Goal: Task Accomplishment & Management: Complete application form

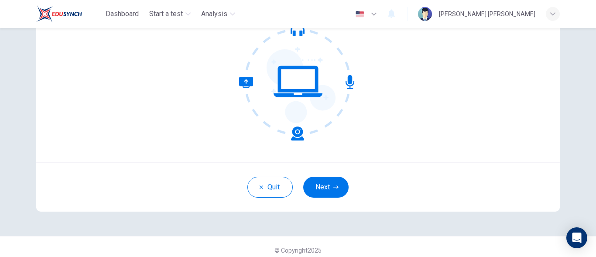
scroll to position [106, 0]
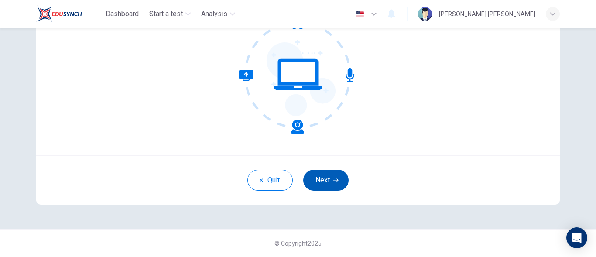
click at [321, 178] on button "Next" at bounding box center [325, 180] width 45 height 21
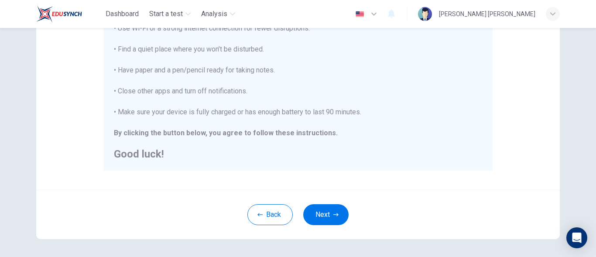
scroll to position [228, 0]
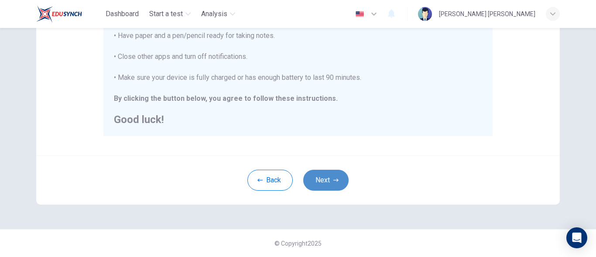
click at [333, 179] on icon "button" at bounding box center [335, 180] width 5 height 5
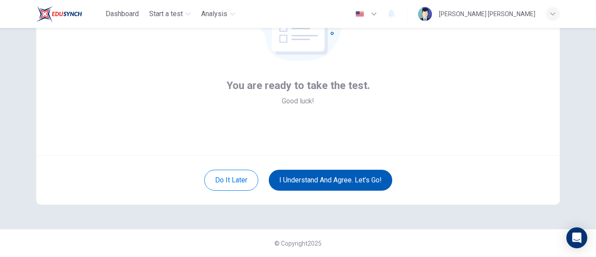
scroll to position [106, 0]
click at [333, 179] on button "I understand and agree. Let’s go!" at bounding box center [330, 180] width 123 height 21
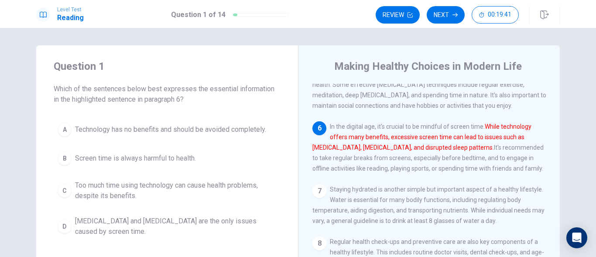
scroll to position [305, 0]
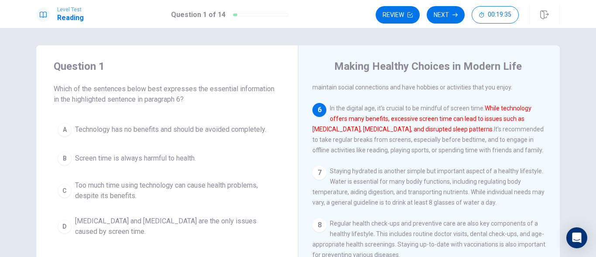
click at [172, 156] on span "Screen time is always harmful to health." at bounding box center [135, 158] width 121 height 10
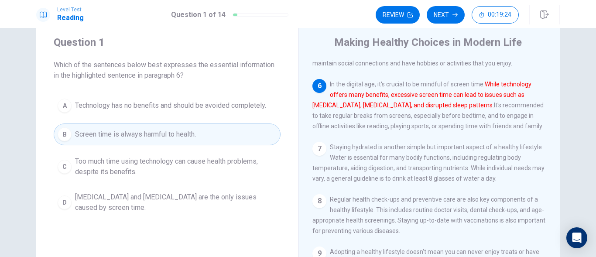
scroll to position [44, 0]
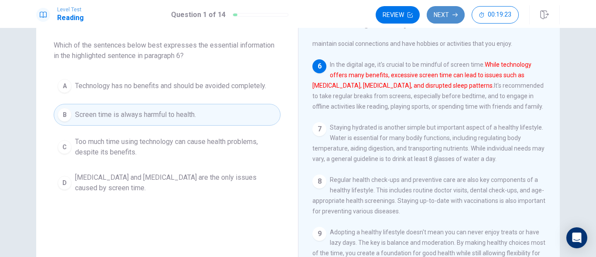
click at [452, 10] on button "Next" at bounding box center [446, 14] width 38 height 17
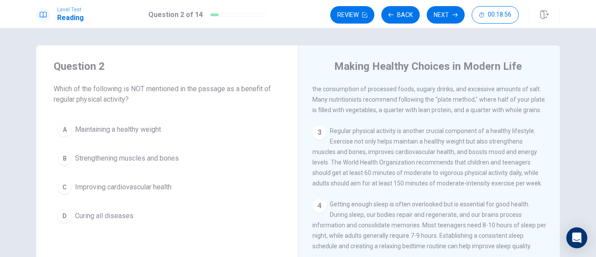
scroll to position [87, 0]
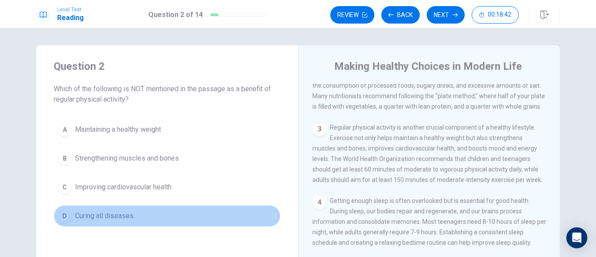
click at [102, 214] on span "Curing all diseases" at bounding box center [104, 216] width 58 height 10
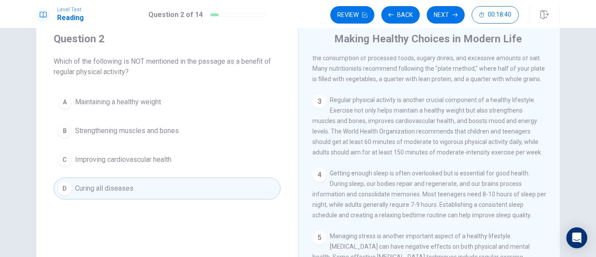
scroll to position [44, 0]
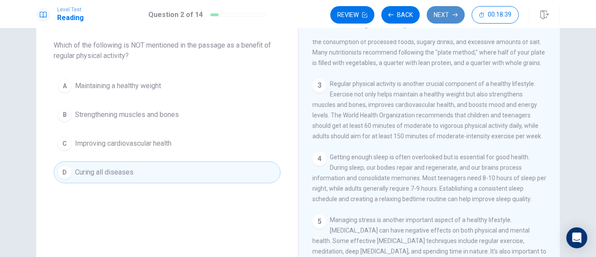
click at [451, 16] on button "Next" at bounding box center [446, 14] width 38 height 17
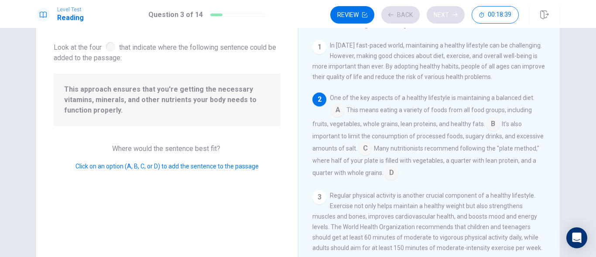
scroll to position [54, 0]
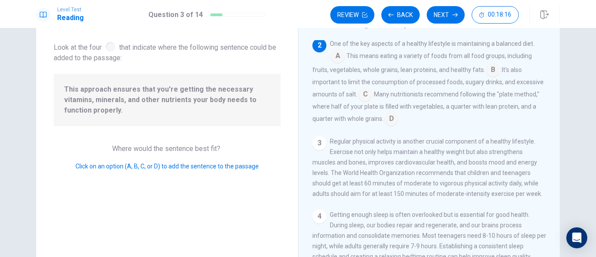
click at [393, 118] on input at bounding box center [391, 120] width 14 height 14
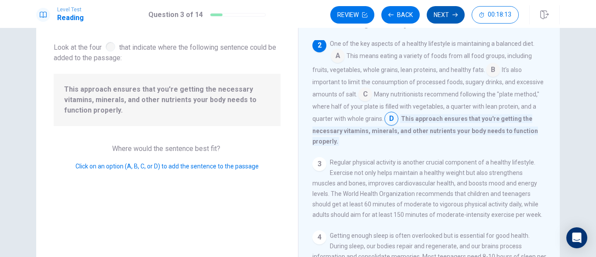
click at [448, 11] on button "Next" at bounding box center [446, 14] width 38 height 17
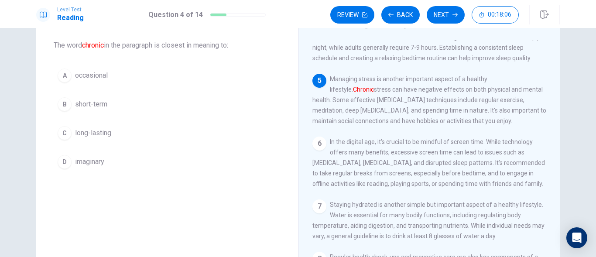
scroll to position [218, 0]
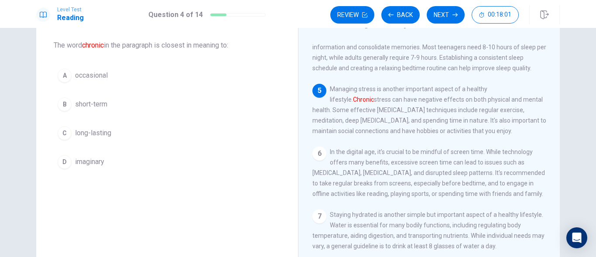
click at [101, 77] on span "occasional" at bounding box center [91, 75] width 33 height 10
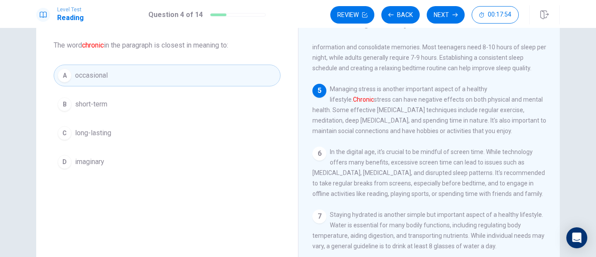
drag, startPoint x: 87, startPoint y: 129, endPoint x: 136, endPoint y: 110, distance: 52.3
click at [88, 129] on span "long-lasting" at bounding box center [93, 133] width 36 height 10
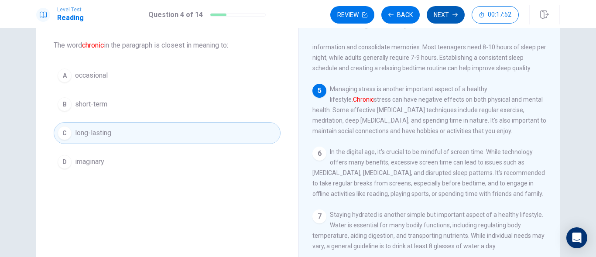
click at [435, 13] on button "Next" at bounding box center [446, 14] width 38 height 17
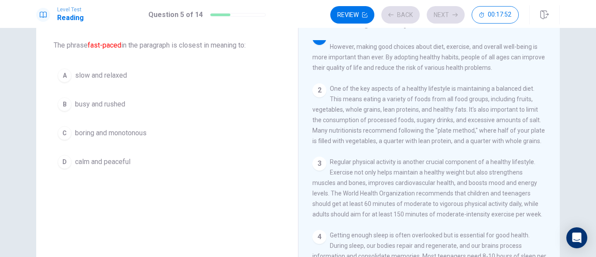
scroll to position [0, 0]
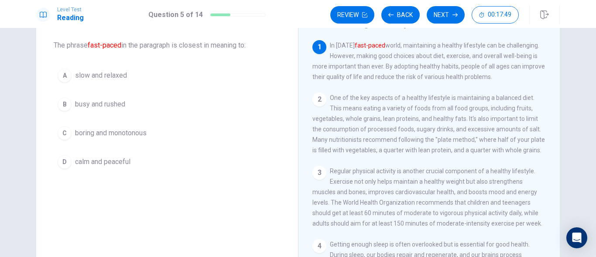
click at [113, 105] on span "busy and rushed" at bounding box center [100, 104] width 50 height 10
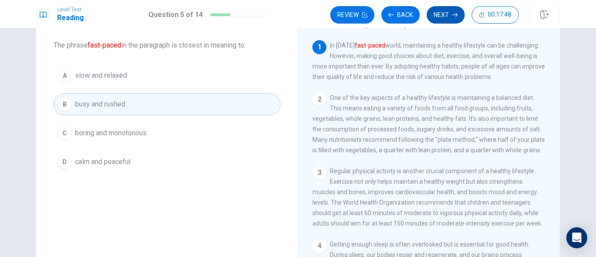
click at [439, 11] on button "Next" at bounding box center [446, 14] width 38 height 17
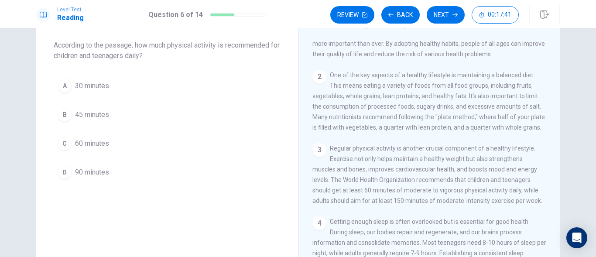
scroll to position [44, 0]
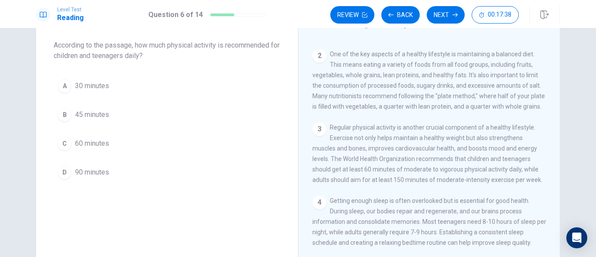
click at [105, 140] on span "60 minutes" at bounding box center [92, 143] width 34 height 10
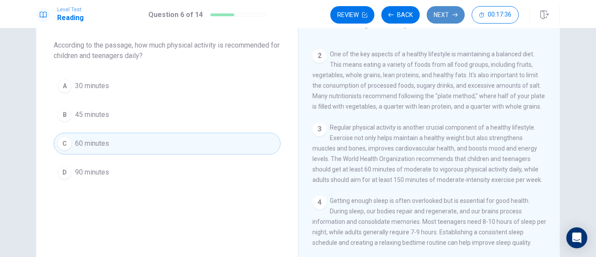
click at [441, 13] on button "Next" at bounding box center [446, 14] width 38 height 17
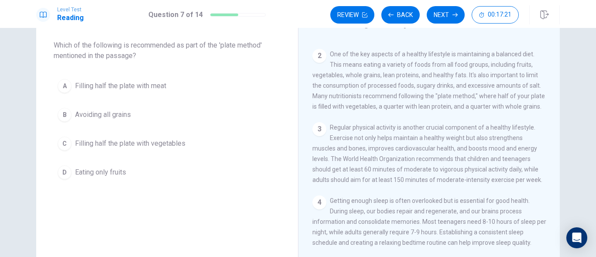
click at [120, 141] on span "Filling half the plate with vegetables" at bounding box center [130, 143] width 110 height 10
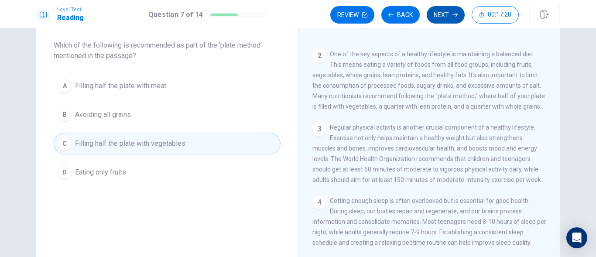
click at [447, 14] on button "Next" at bounding box center [446, 14] width 38 height 17
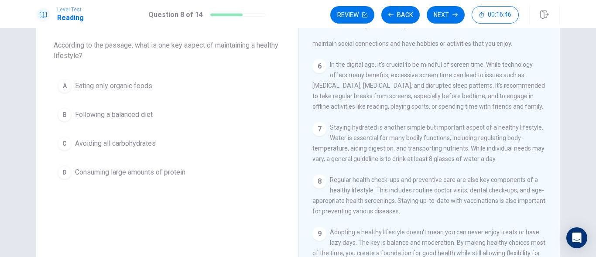
scroll to position [349, 0]
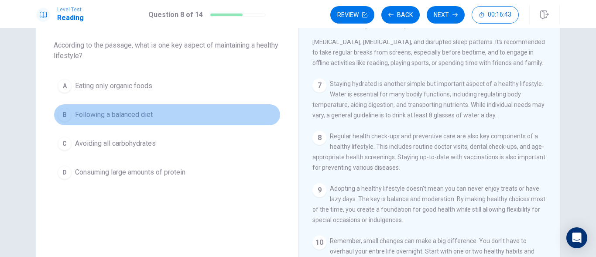
click at [129, 112] on span "Following a balanced diet" at bounding box center [114, 115] width 78 height 10
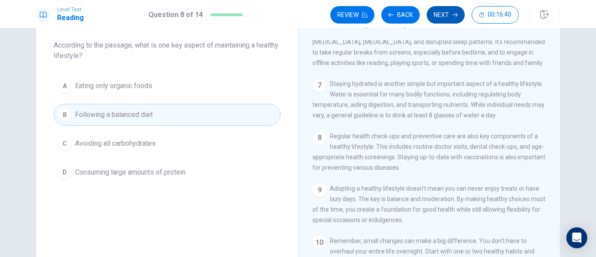
click at [445, 9] on button "Next" at bounding box center [446, 14] width 38 height 17
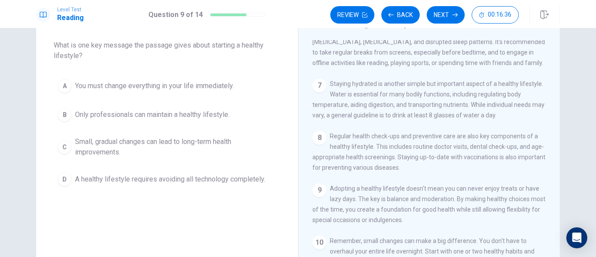
scroll to position [305, 0]
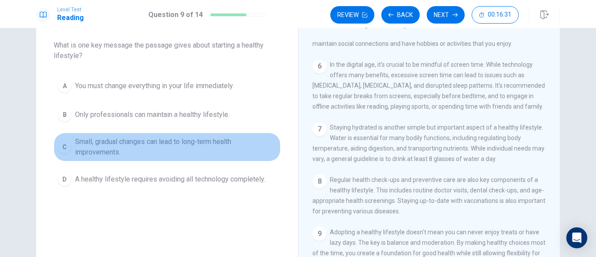
click at [144, 142] on span "Small, gradual changes can lead to long-term health improvements." at bounding box center [176, 147] width 202 height 21
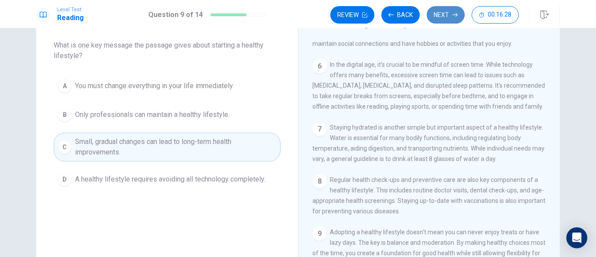
click at [443, 14] on button "Next" at bounding box center [446, 14] width 38 height 17
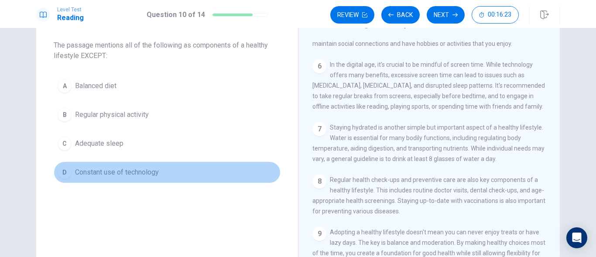
click at [102, 173] on span "Constant use of technology" at bounding box center [117, 172] width 84 height 10
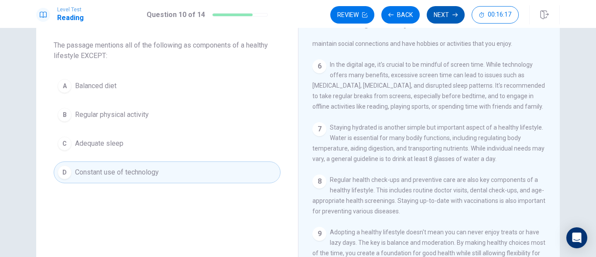
click at [444, 10] on button "Next" at bounding box center [446, 14] width 38 height 17
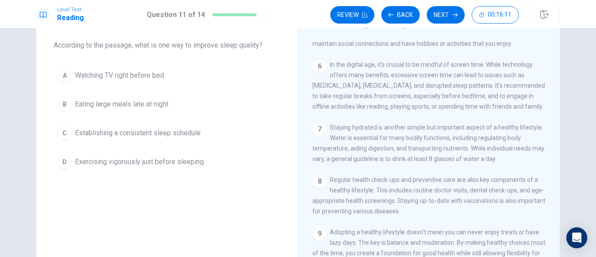
click at [138, 134] on span "Establishing a consistent sleep schedule" at bounding box center [138, 133] width 126 height 10
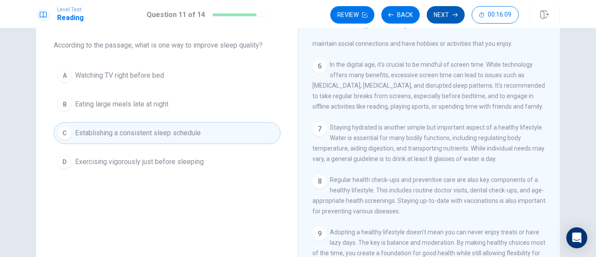
click at [442, 10] on button "Next" at bounding box center [446, 14] width 38 height 17
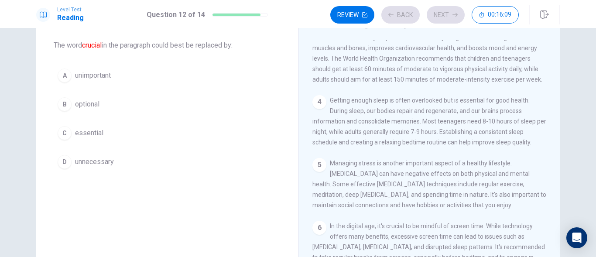
scroll to position [130, 0]
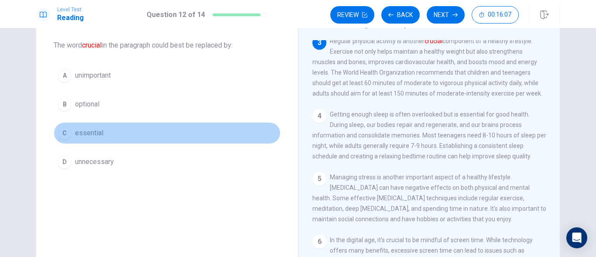
click at [93, 131] on span "essential" at bounding box center [89, 133] width 28 height 10
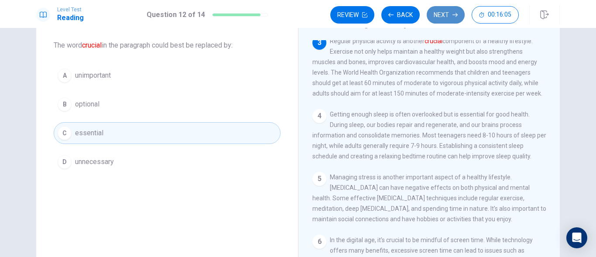
click at [444, 13] on button "Next" at bounding box center [446, 14] width 38 height 17
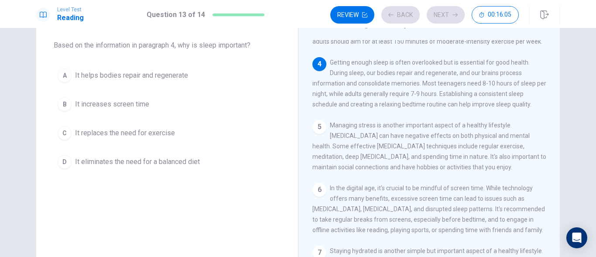
scroll to position [206, 0]
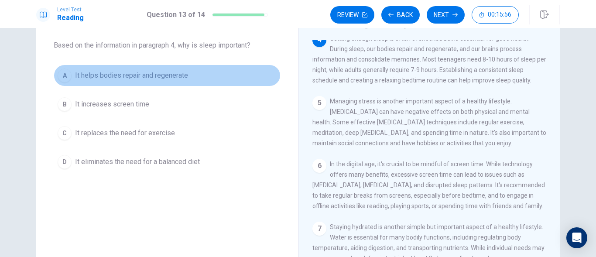
click at [158, 73] on span "It helps bodies repair and regenerate" at bounding box center [131, 75] width 113 height 10
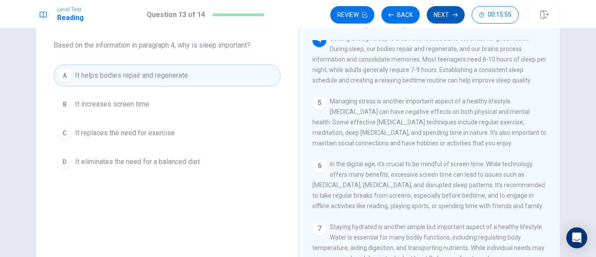
click at [452, 13] on icon "button" at bounding box center [454, 14] width 5 height 5
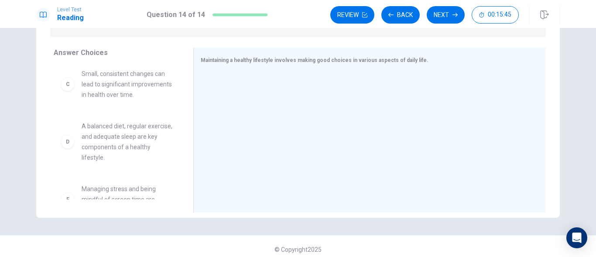
scroll to position [44, 0]
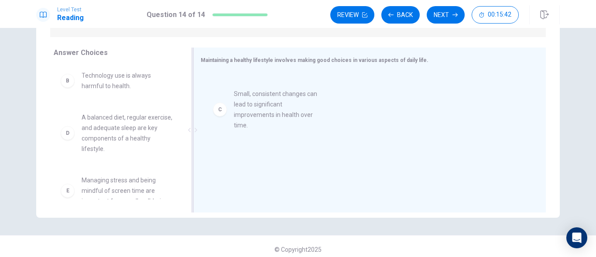
drag, startPoint x: 133, startPoint y: 131, endPoint x: 307, endPoint y: 104, distance: 176.2
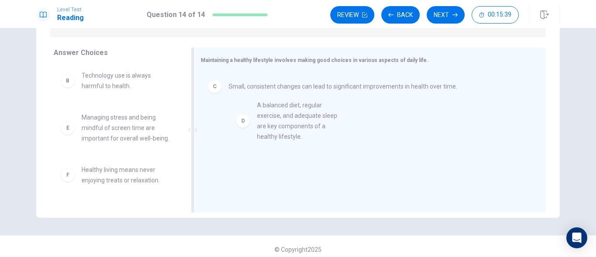
drag, startPoint x: 145, startPoint y: 138, endPoint x: 345, endPoint y: 122, distance: 200.5
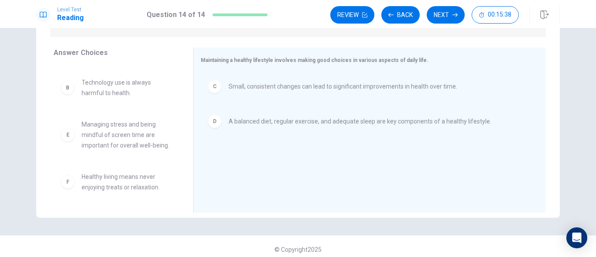
scroll to position [37, 0]
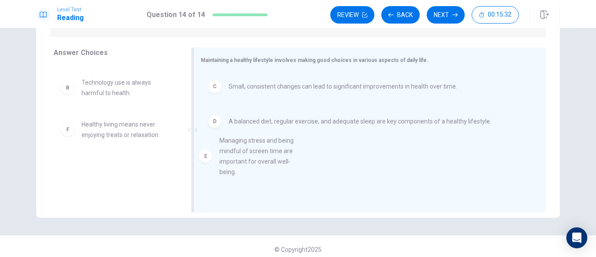
drag, startPoint x: 125, startPoint y: 137, endPoint x: 291, endPoint y: 153, distance: 167.0
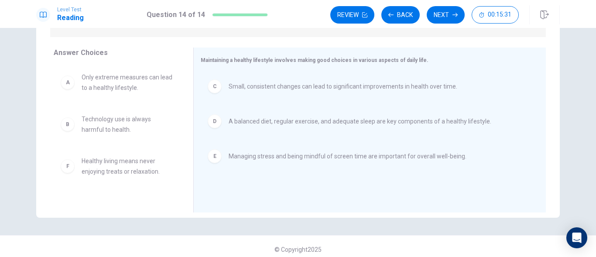
scroll to position [0, 0]
click at [444, 10] on button "Next" at bounding box center [446, 14] width 38 height 17
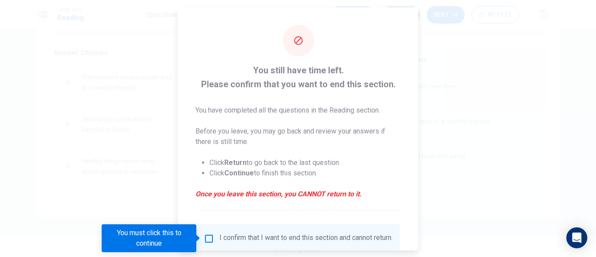
click at [210, 239] on input "You must click this to continue" at bounding box center [209, 238] width 10 height 10
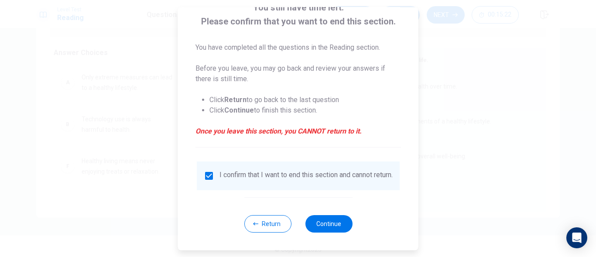
scroll to position [68, 0]
click at [333, 225] on button "Continue" at bounding box center [328, 223] width 47 height 17
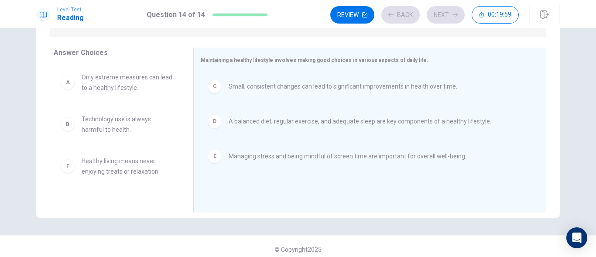
scroll to position [61, 0]
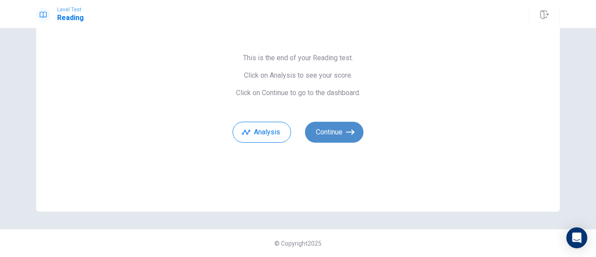
click at [327, 127] on button "Continue" at bounding box center [334, 132] width 58 height 21
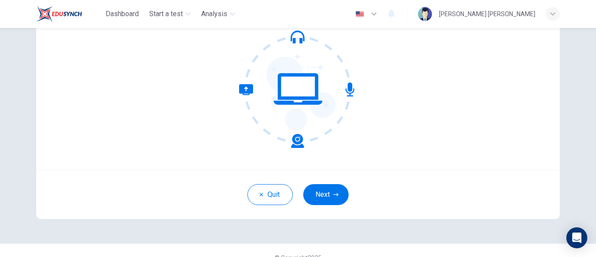
scroll to position [106, 0]
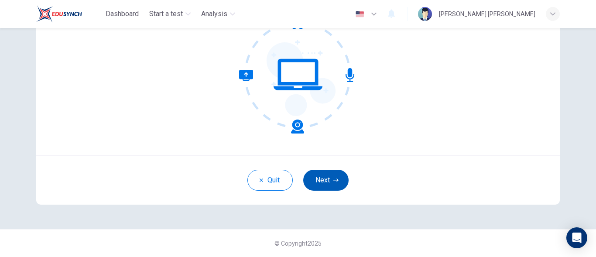
click at [318, 175] on button "Next" at bounding box center [325, 180] width 45 height 21
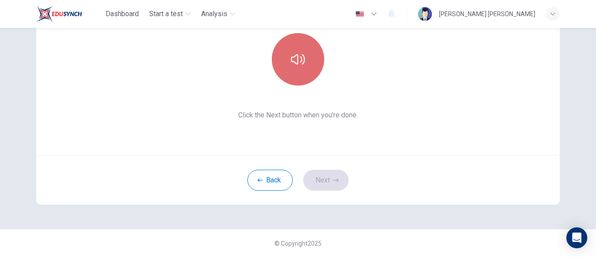
click at [301, 61] on icon "button" at bounding box center [298, 59] width 14 height 14
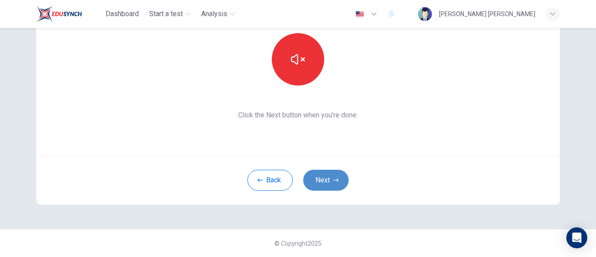
click at [330, 179] on button "Next" at bounding box center [325, 180] width 45 height 21
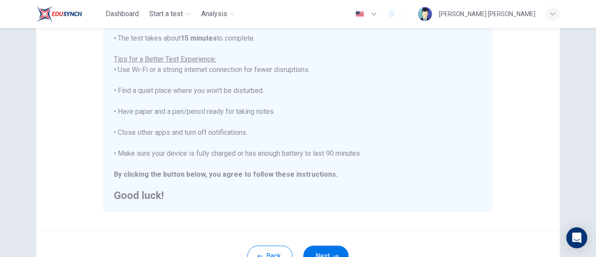
scroll to position [194, 0]
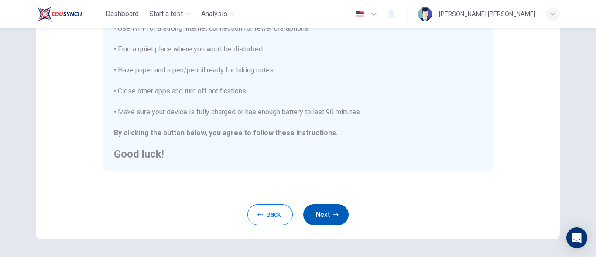
click at [315, 208] on button "Next" at bounding box center [325, 214] width 45 height 21
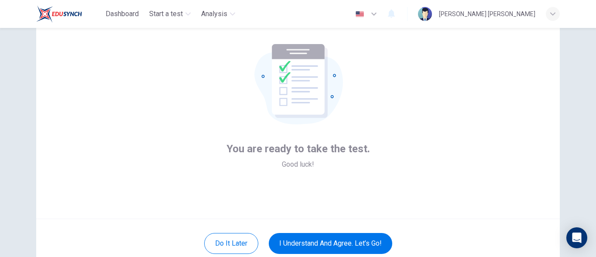
scroll to position [63, 0]
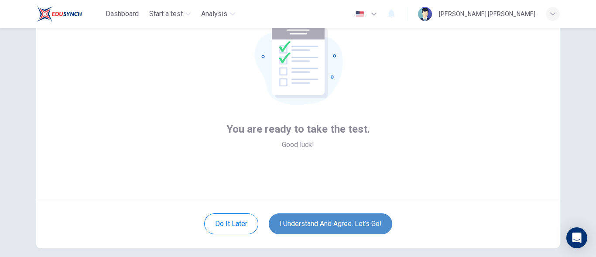
click at [324, 217] on button "I understand and agree. Let’s go!" at bounding box center [330, 223] width 123 height 21
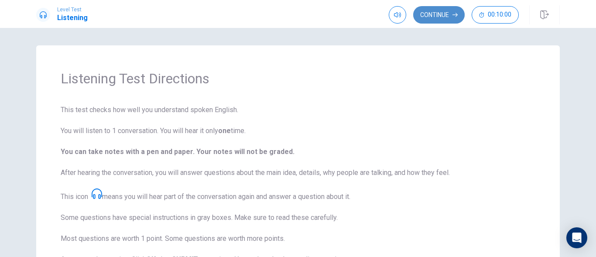
click at [450, 13] on button "Continue" at bounding box center [438, 14] width 51 height 17
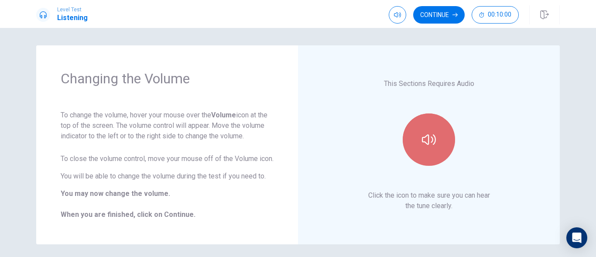
click at [427, 134] on button "button" at bounding box center [429, 139] width 52 height 52
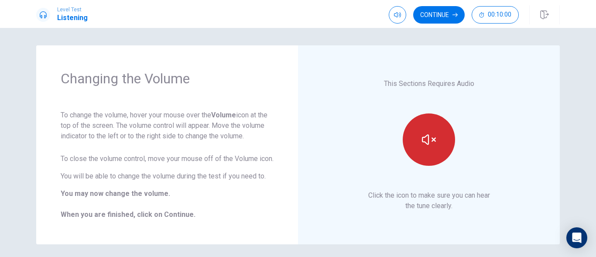
click at [422, 145] on icon "button" at bounding box center [429, 139] width 14 height 10
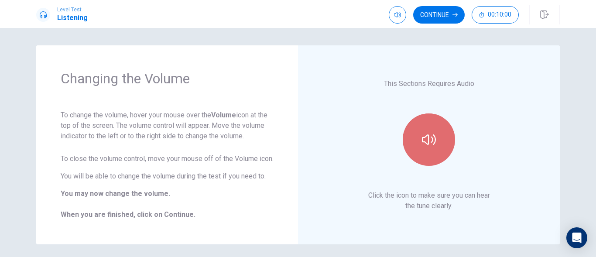
click at [422, 145] on icon "button" at bounding box center [429, 139] width 14 height 10
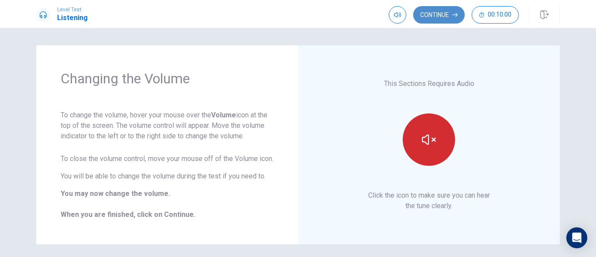
click at [445, 16] on button "Continue" at bounding box center [438, 14] width 51 height 17
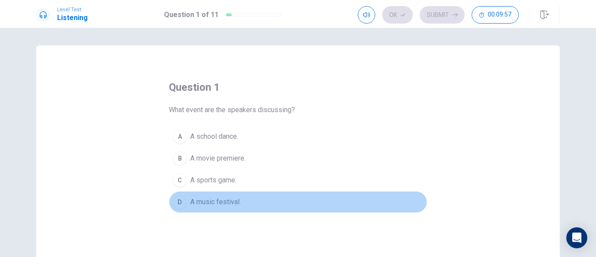
click at [205, 199] on span "A music festival." at bounding box center [215, 202] width 51 height 10
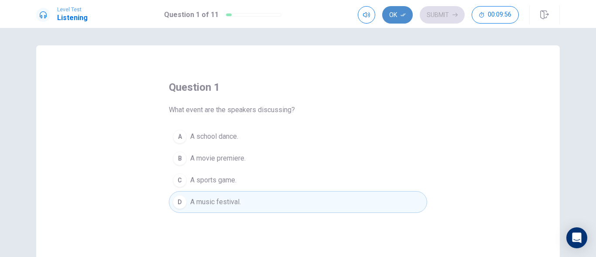
click at [397, 12] on button "Ok" at bounding box center [397, 14] width 31 height 17
click at [438, 12] on button "Submit" at bounding box center [442, 14] width 45 height 17
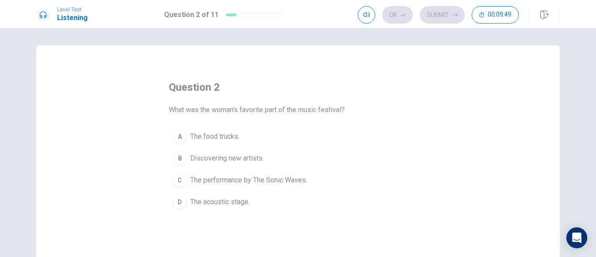
click at [233, 175] on span "The performance by The Sonic Waves." at bounding box center [248, 180] width 117 height 10
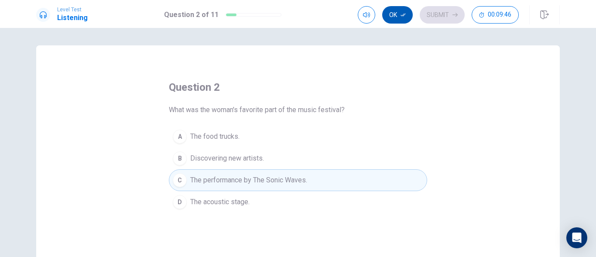
click at [391, 15] on button "Ok" at bounding box center [397, 14] width 31 height 17
click at [432, 15] on button "Submit" at bounding box center [442, 14] width 45 height 17
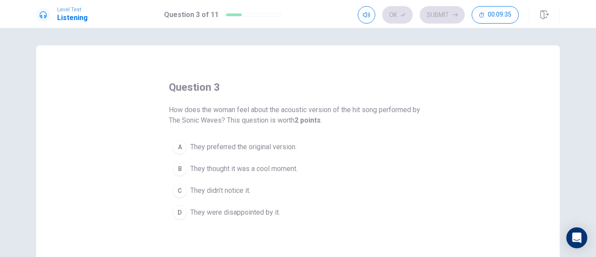
click at [226, 168] on span "They thought it was a cool moment." at bounding box center [243, 169] width 107 height 10
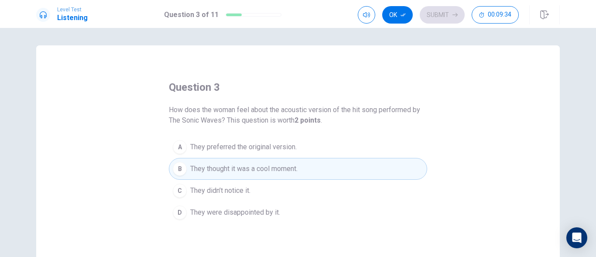
drag, startPoint x: 399, startPoint y: 15, endPoint x: 405, endPoint y: 14, distance: 6.7
click at [400, 15] on button "Ok" at bounding box center [397, 14] width 31 height 17
click at [442, 10] on button "Submit" at bounding box center [442, 14] width 45 height 17
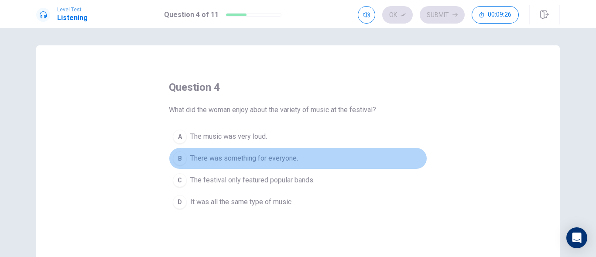
click at [248, 161] on span "There was something for everyone." at bounding box center [244, 158] width 108 height 10
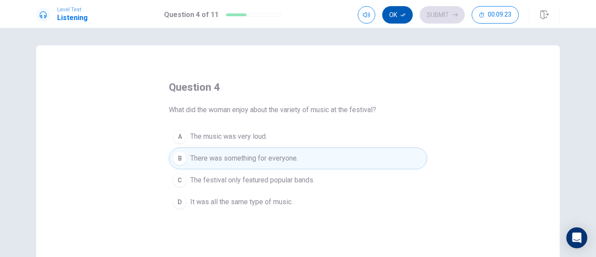
click at [400, 17] on button "Ok" at bounding box center [397, 14] width 31 height 17
click at [435, 17] on button "Submit" at bounding box center [442, 14] width 45 height 17
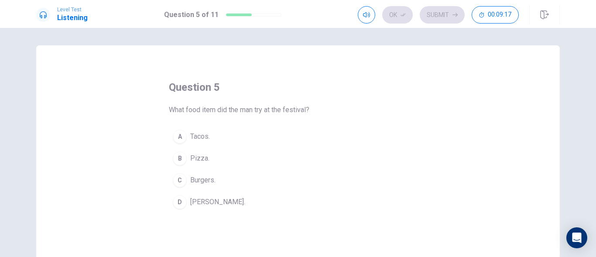
click at [209, 196] on button "D [PERSON_NAME]." at bounding box center [298, 202] width 258 height 22
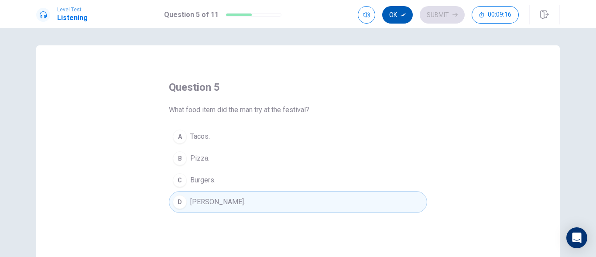
click at [393, 13] on button "Ok" at bounding box center [397, 14] width 31 height 17
click at [435, 13] on button "Submit" at bounding box center [442, 14] width 45 height 17
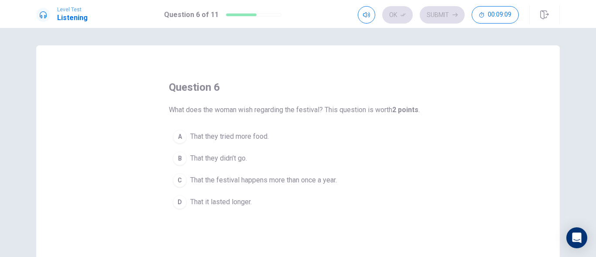
click at [249, 179] on span "That the festival happens more than once a year." at bounding box center [263, 180] width 147 height 10
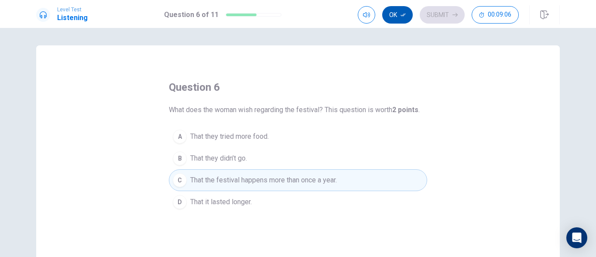
click at [399, 15] on button "Ok" at bounding box center [397, 14] width 31 height 17
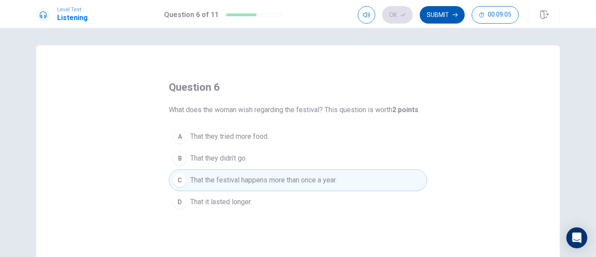
click at [438, 10] on button "Submit" at bounding box center [442, 14] width 45 height 17
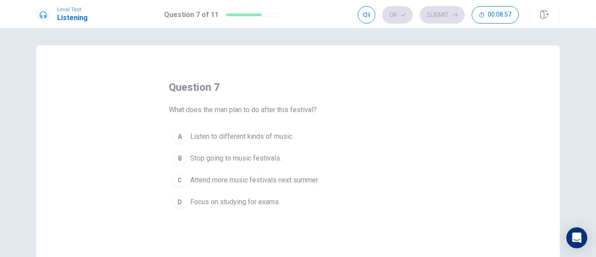
click at [264, 178] on span "Attend more music festivals next summer." at bounding box center [254, 180] width 129 height 10
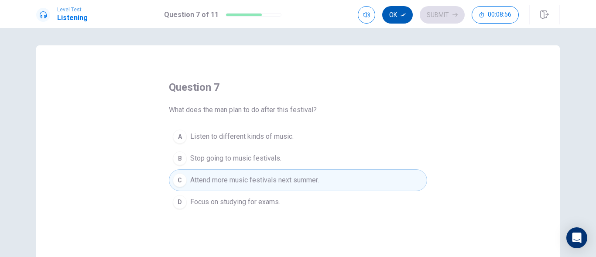
click at [393, 11] on button "Ok" at bounding box center [397, 14] width 31 height 17
click at [435, 10] on button "Submit" at bounding box center [442, 14] width 45 height 17
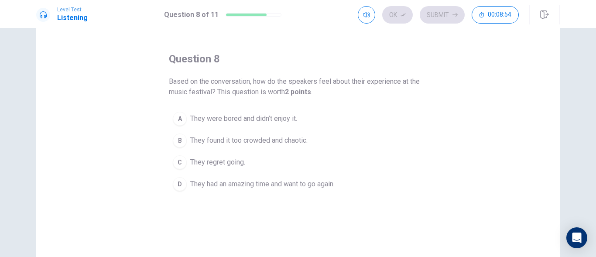
scroll to position [44, 0]
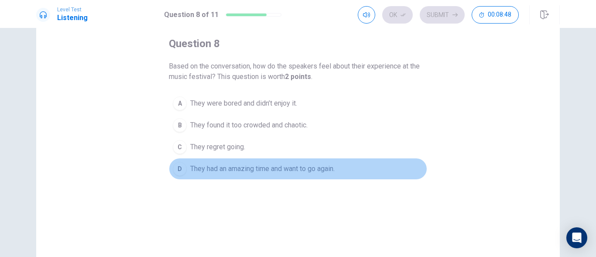
click at [217, 164] on span "They had an amazing time and want to go again." at bounding box center [262, 169] width 144 height 10
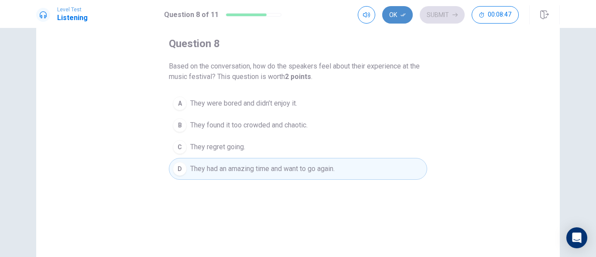
click at [399, 16] on button "Ok" at bounding box center [397, 14] width 31 height 17
click at [431, 10] on button "Submit" at bounding box center [442, 14] width 45 height 17
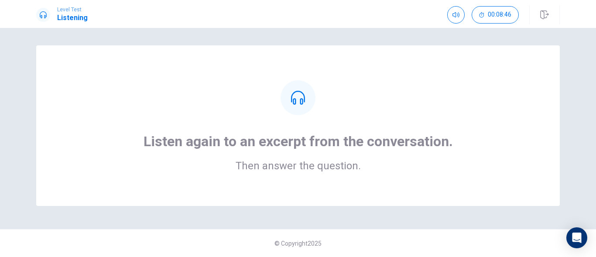
scroll to position [0, 0]
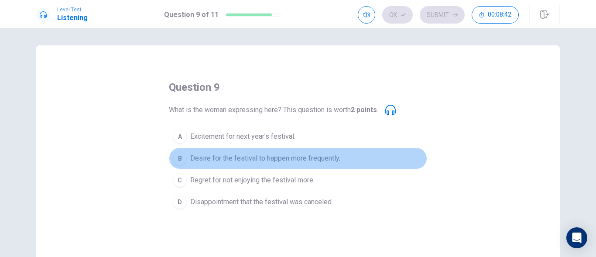
click at [227, 160] on span "Desire for the festival to happen more frequently." at bounding box center [265, 158] width 150 height 10
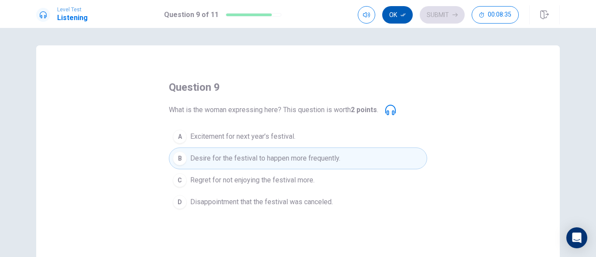
click at [396, 11] on button "Ok" at bounding box center [397, 14] width 31 height 17
click at [434, 11] on button "Submit" at bounding box center [442, 14] width 45 height 17
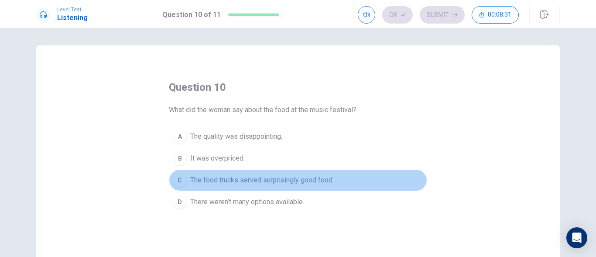
click at [238, 181] on span "The food trucks served surprisingly good food." at bounding box center [262, 180] width 144 height 10
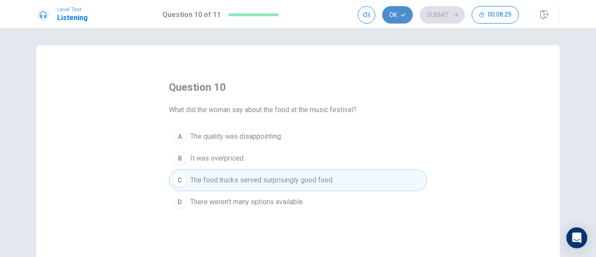
click at [396, 13] on button "Ok" at bounding box center [397, 14] width 31 height 17
click at [436, 11] on button "Submit" at bounding box center [442, 14] width 45 height 17
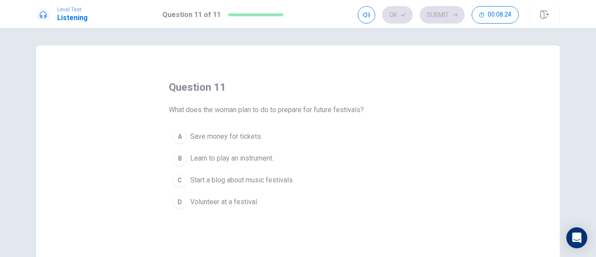
click at [249, 135] on span "Save money for tickets." at bounding box center [226, 136] width 72 height 10
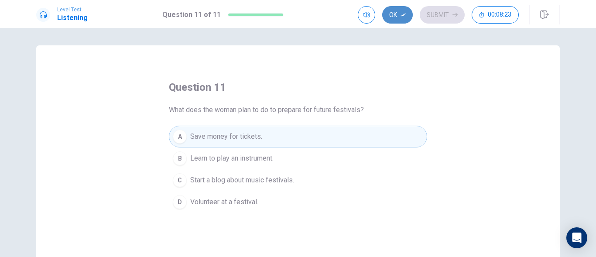
click at [399, 14] on button "Ok" at bounding box center [397, 14] width 31 height 17
click at [452, 10] on button "Submit" at bounding box center [442, 14] width 45 height 17
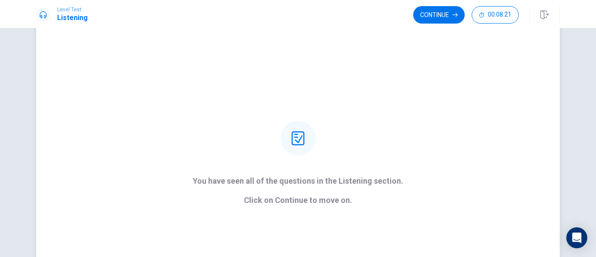
scroll to position [44, 0]
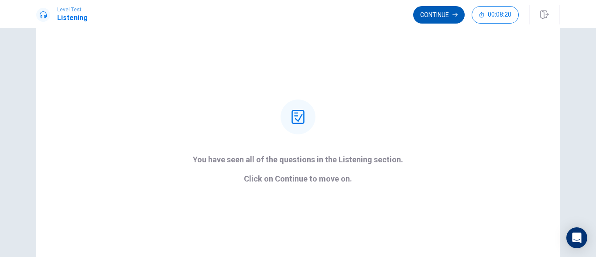
click at [430, 14] on button "Continue" at bounding box center [438, 14] width 51 height 17
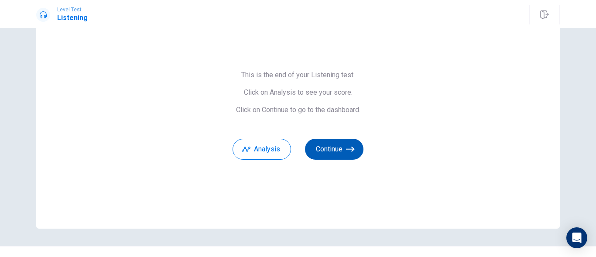
click at [322, 149] on button "Continue" at bounding box center [334, 149] width 58 height 21
